Goal: Check status: Check status

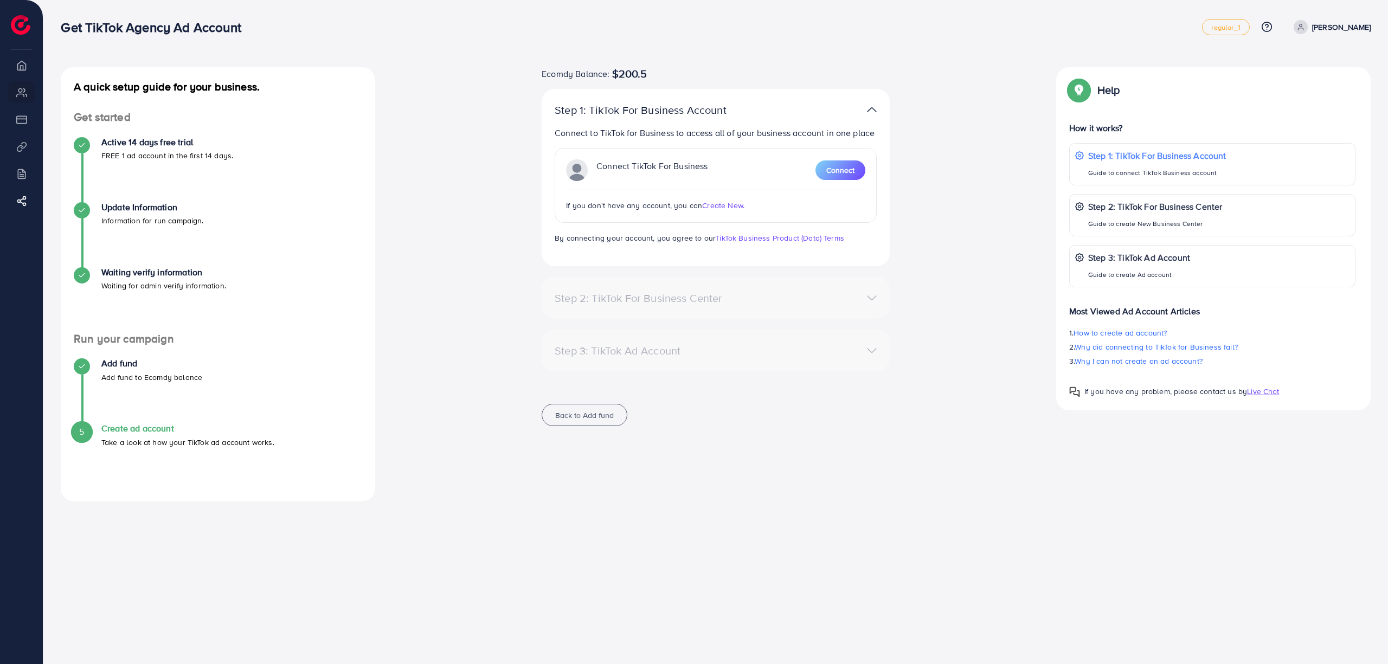
click at [21, 20] on img at bounding box center [21, 25] width 20 height 20
click at [630, 75] on span "$200.5" at bounding box center [629, 73] width 35 height 13
click at [745, 81] on div "Ecomdy Balance: $200.5 Step 1: TikTok For Business Account Connect to TikTok fo…" at bounding box center [715, 253] width 365 height 372
